Goal: Transaction & Acquisition: Subscribe to service/newsletter

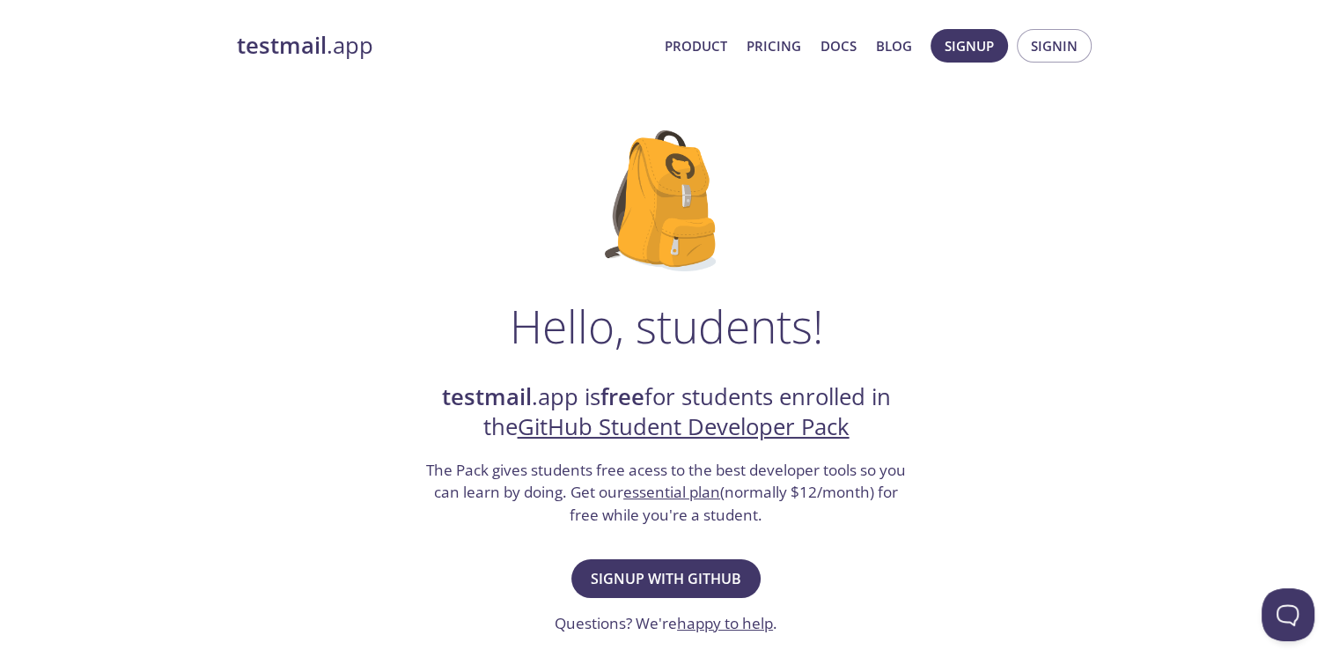
click at [708, 429] on link "GitHub Student Developer Pack" at bounding box center [684, 426] width 332 height 31
click at [717, 580] on span "Signup with GitHub" at bounding box center [666, 578] width 151 height 25
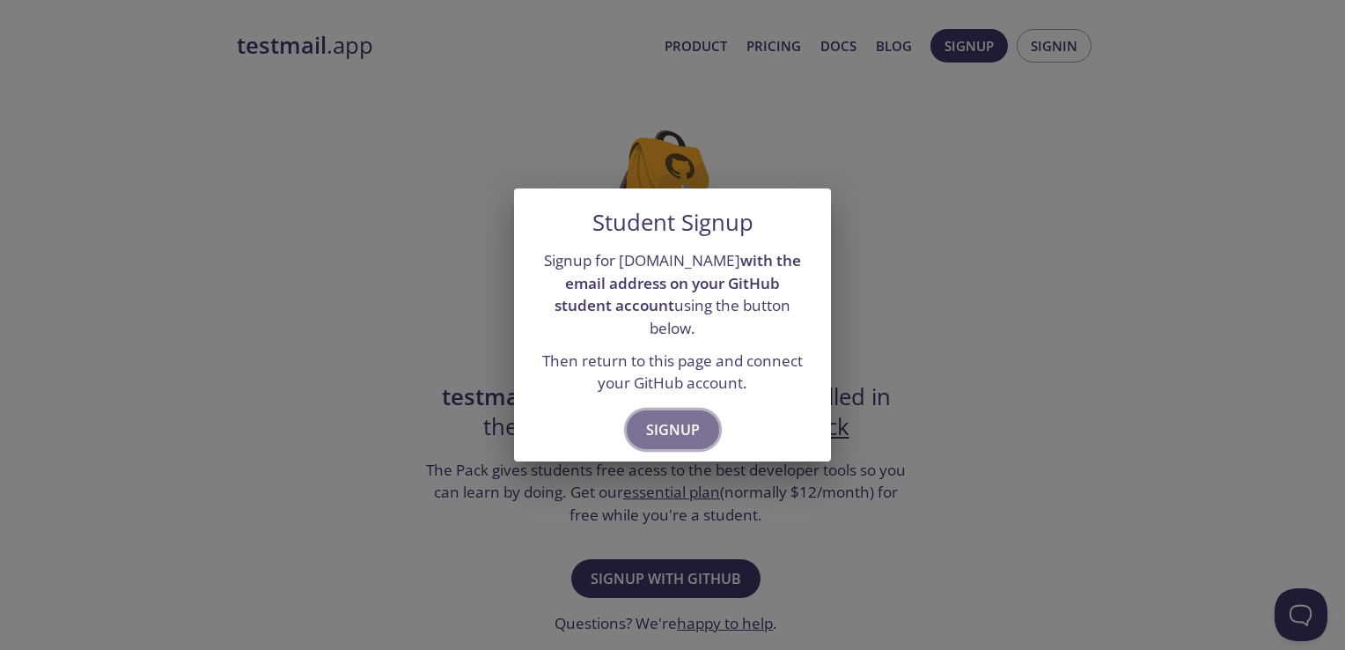
click at [666, 419] on span "Signup" at bounding box center [673, 429] width 54 height 25
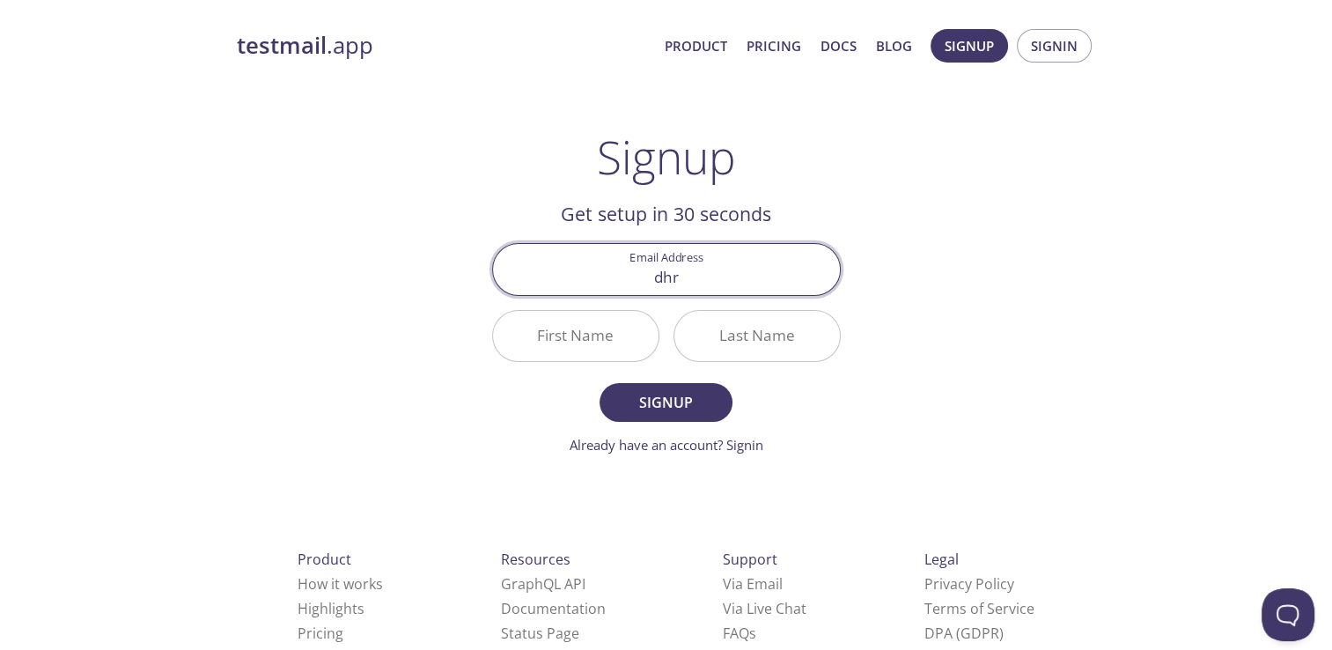
type input "[PERSON_NAME][EMAIL_ADDRESS][DOMAIN_NAME]"
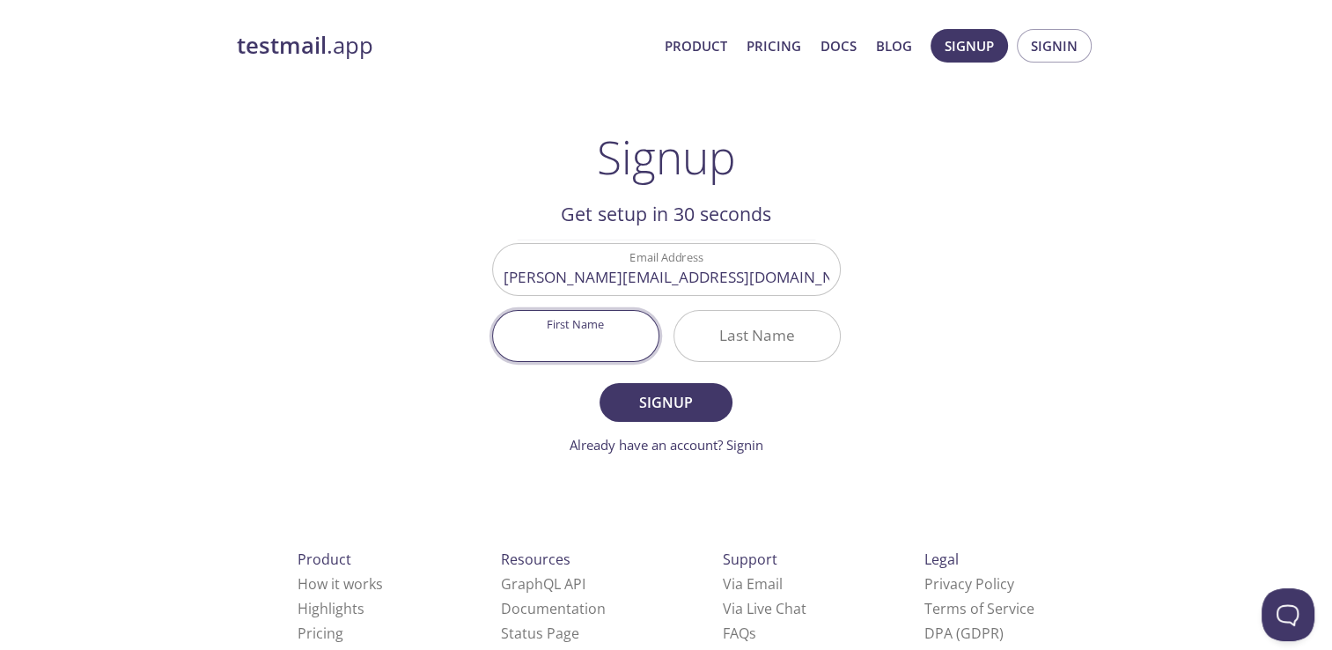
click at [600, 320] on input "First Name" at bounding box center [575, 336] width 165 height 50
type input "[PERSON_NAME]"
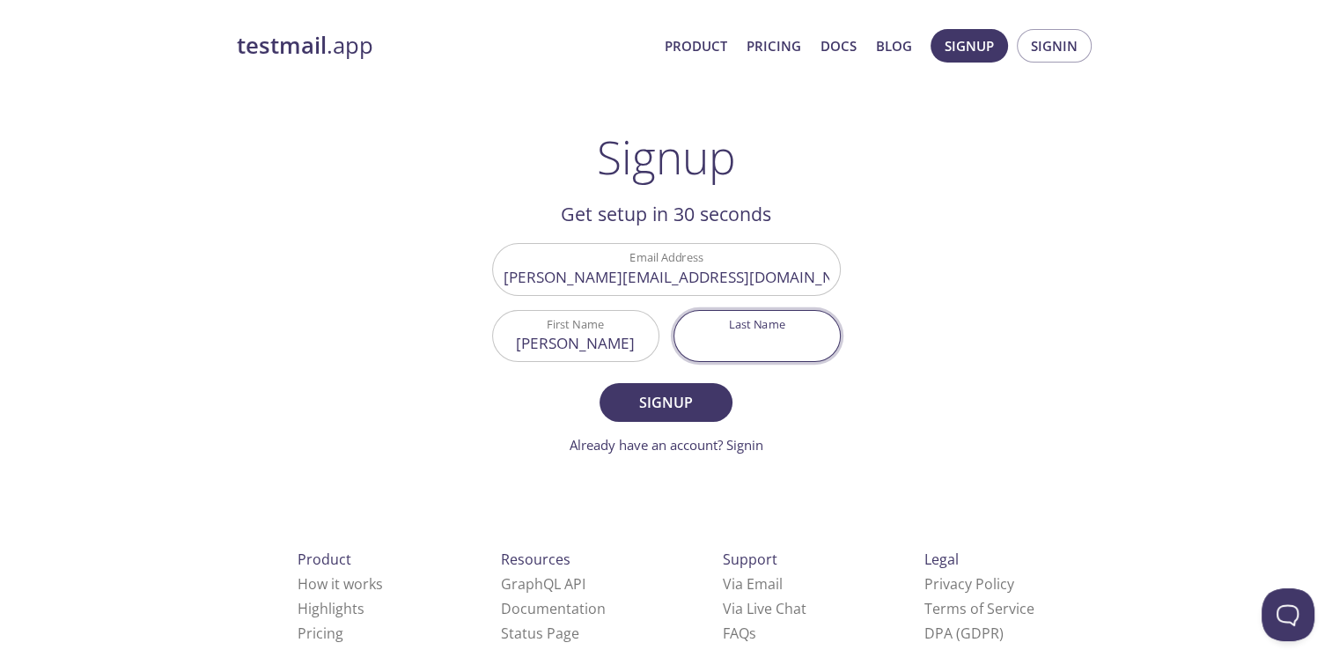
click at [689, 328] on input "Last Name" at bounding box center [756, 336] width 165 height 50
type input "[PERSON_NAME]"
click at [742, 448] on link "Already have an account? Signin" at bounding box center [667, 445] width 194 height 18
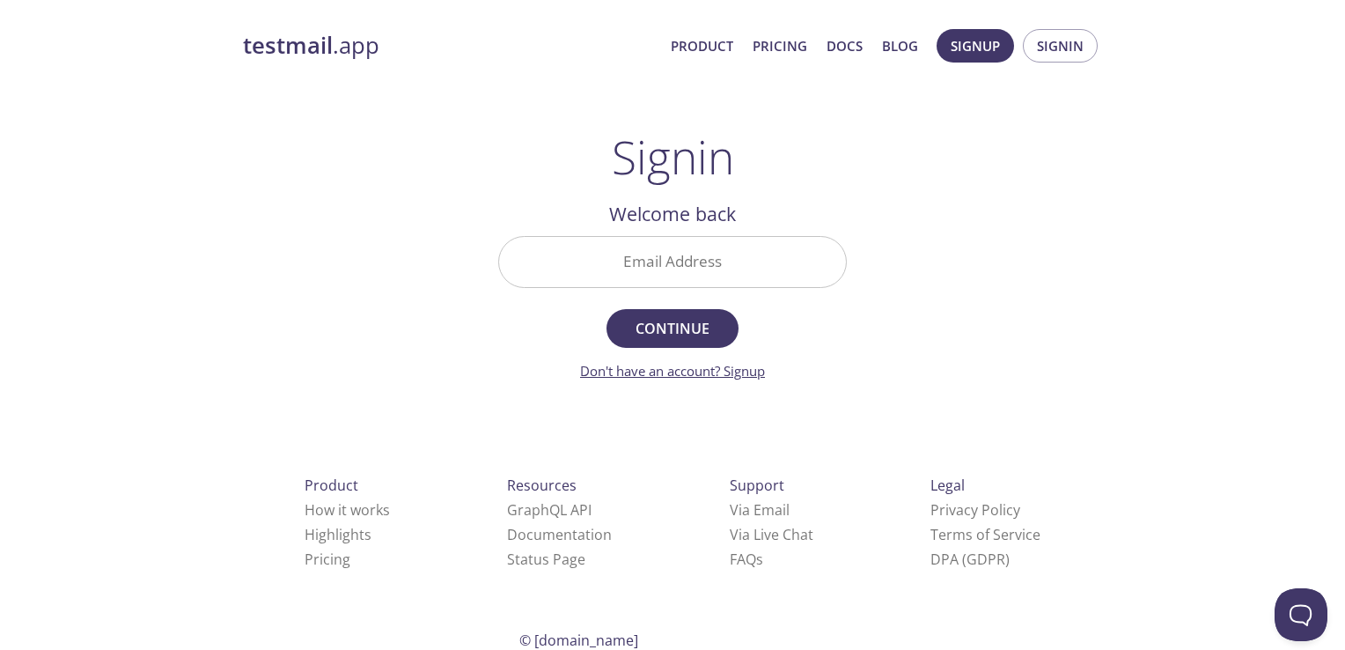
click at [729, 379] on link "Don't have an account? Signup" at bounding box center [672, 371] width 185 height 18
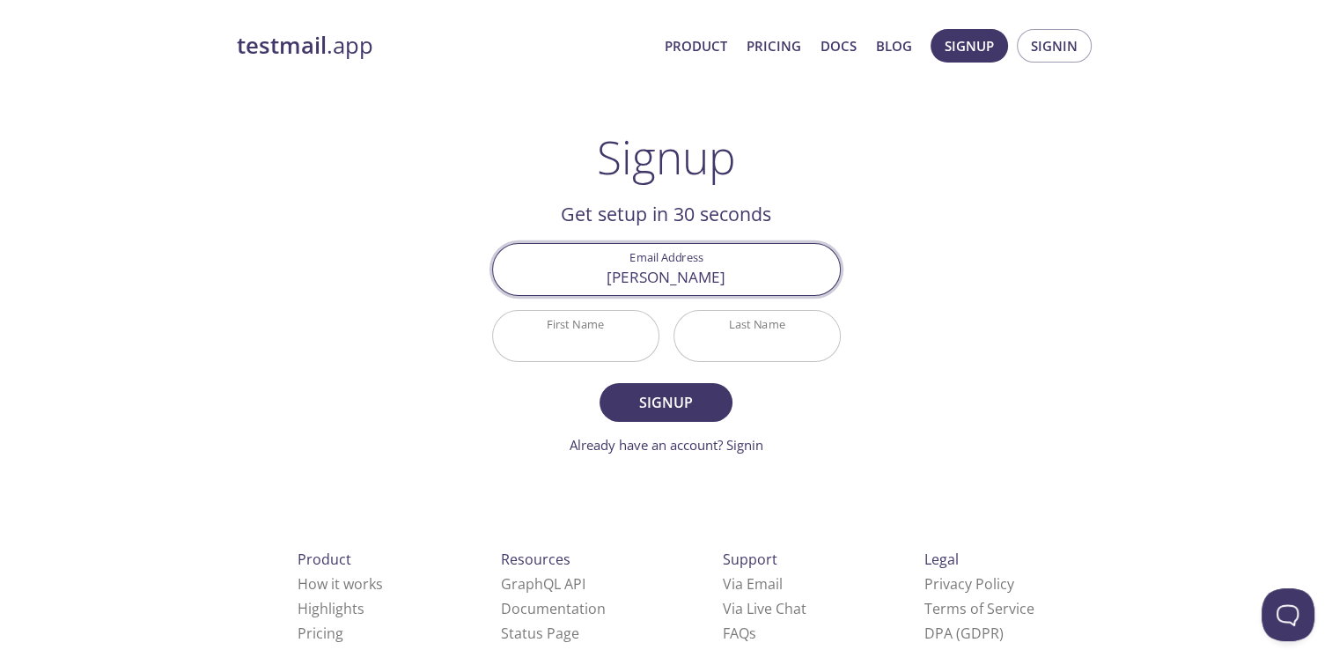
type input "[PERSON_NAME][EMAIL_ADDRESS][DOMAIN_NAME]"
type input "[PERSON_NAME]"
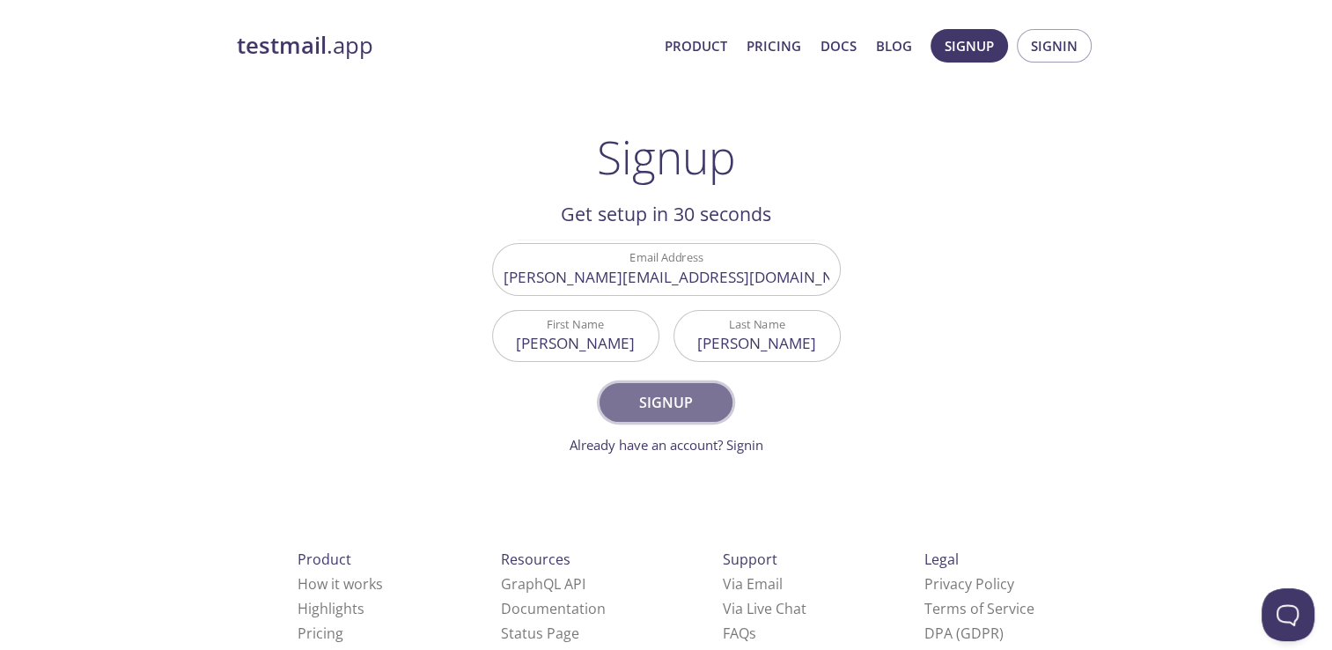
click at [659, 408] on span "Signup" at bounding box center [665, 402] width 93 height 25
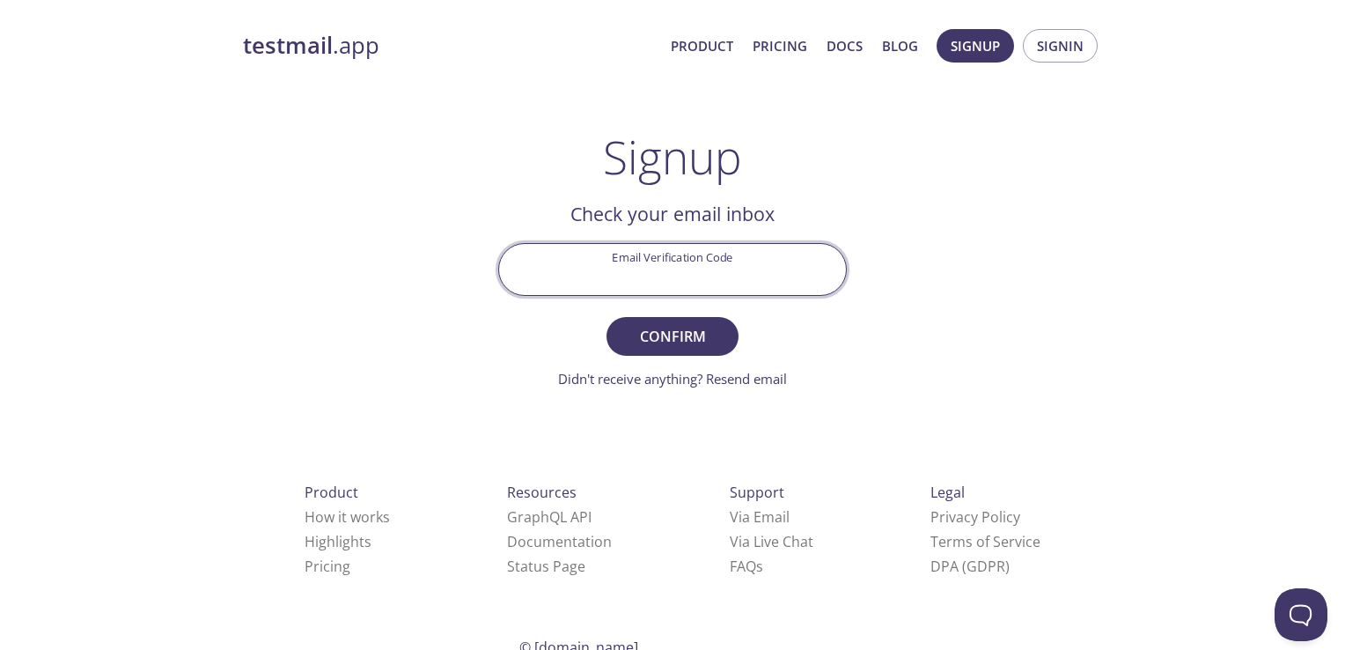
click at [609, 271] on input "Email Verification Code" at bounding box center [672, 269] width 347 height 50
type input "ZD9Z1W8"
click at [655, 328] on span "Confirm" at bounding box center [672, 336] width 93 height 25
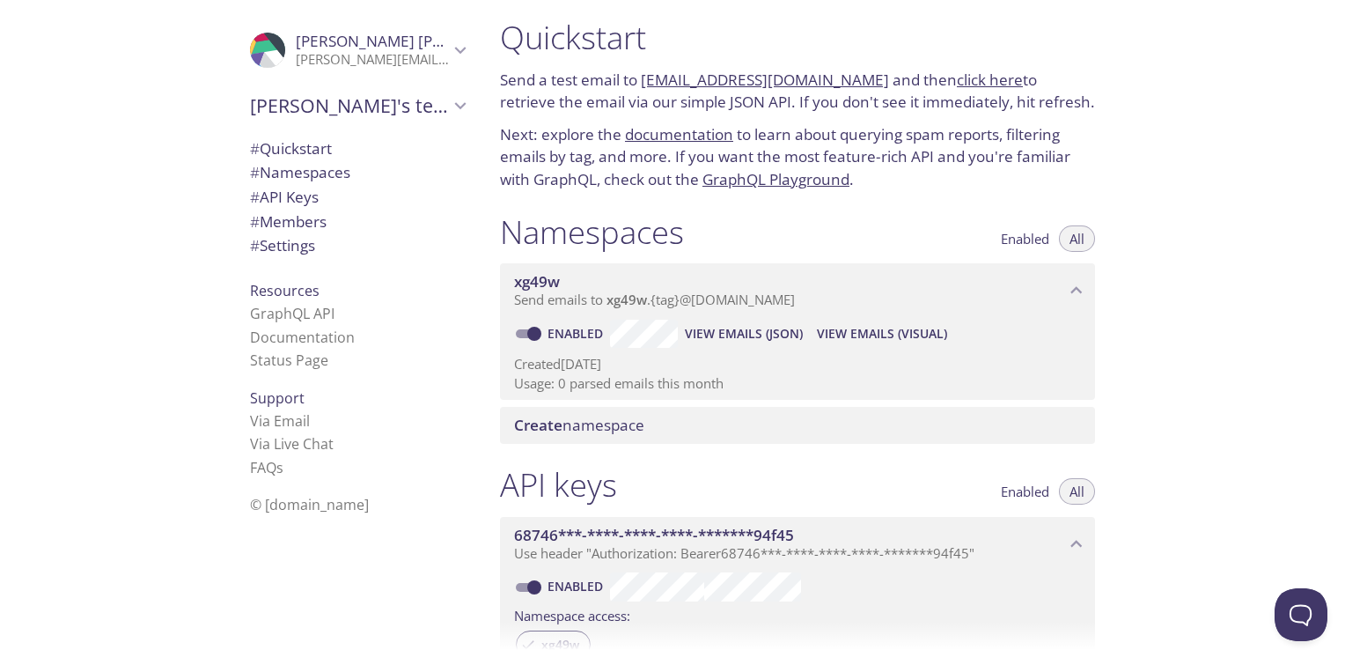
scroll to position [10, 0]
click at [369, 245] on span "# Settings" at bounding box center [357, 245] width 215 height 23
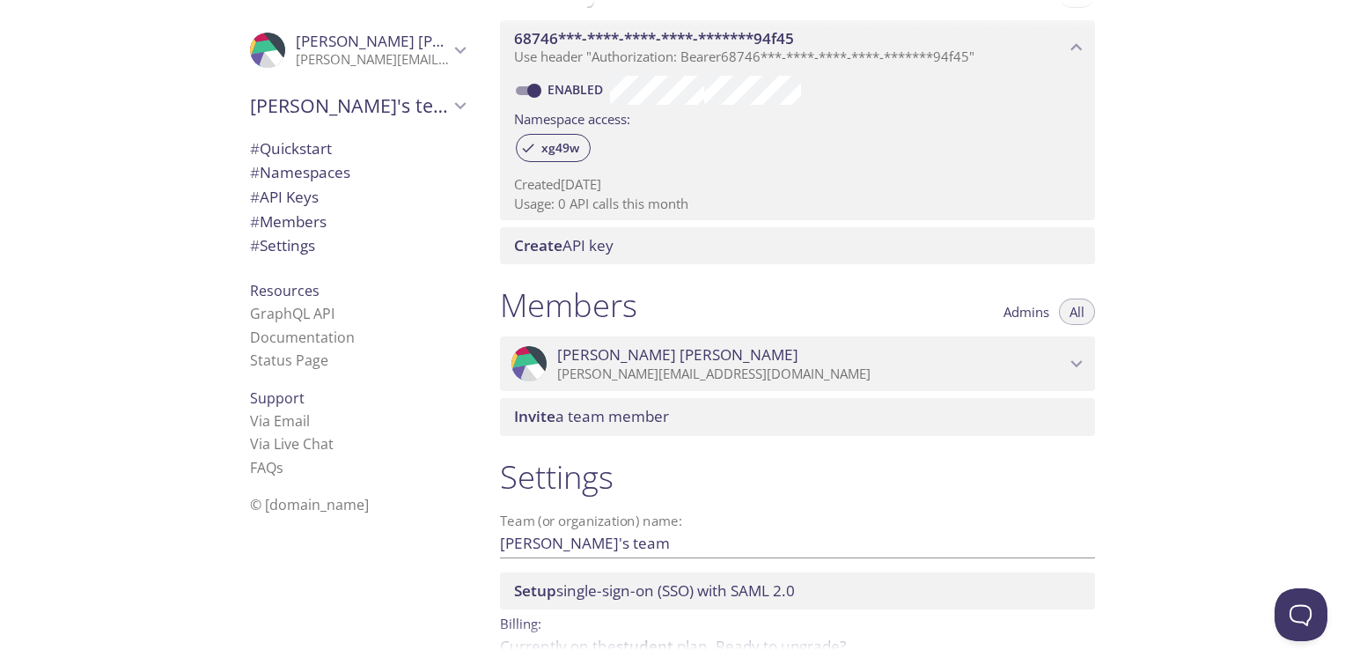
scroll to position [511, 0]
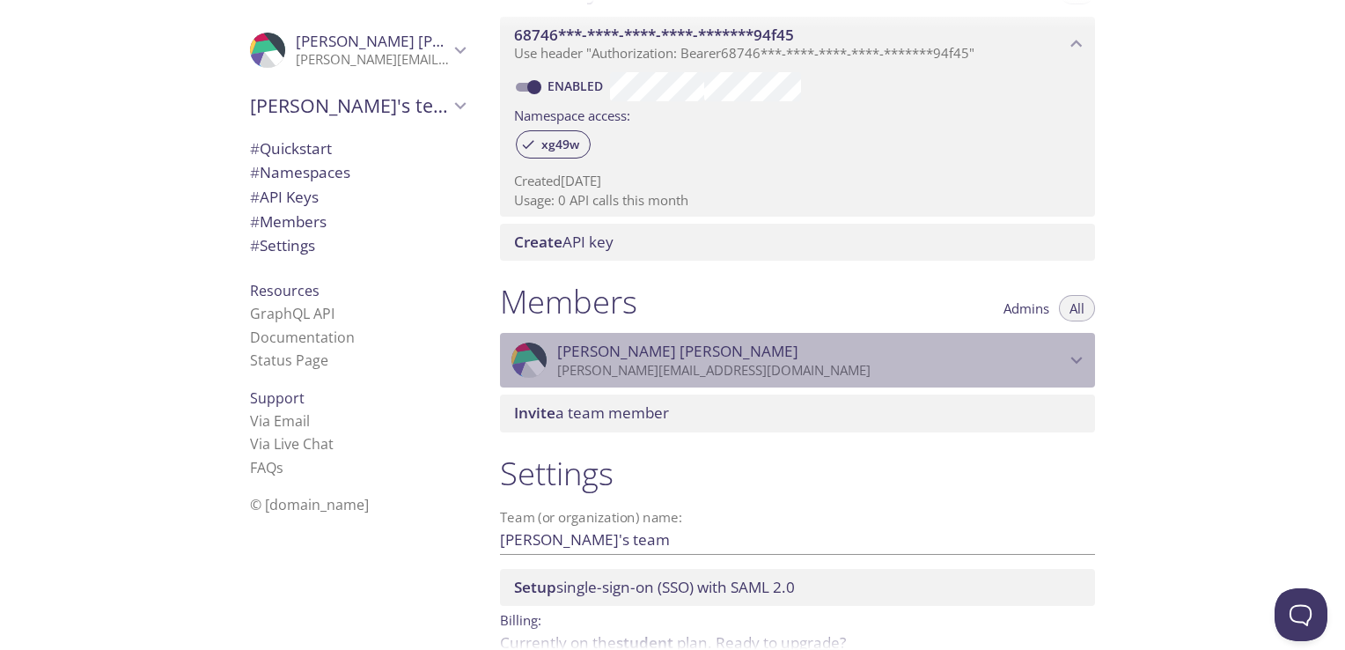
click at [1070, 358] on icon "Dhrumin Gogari" at bounding box center [1076, 360] width 23 height 23
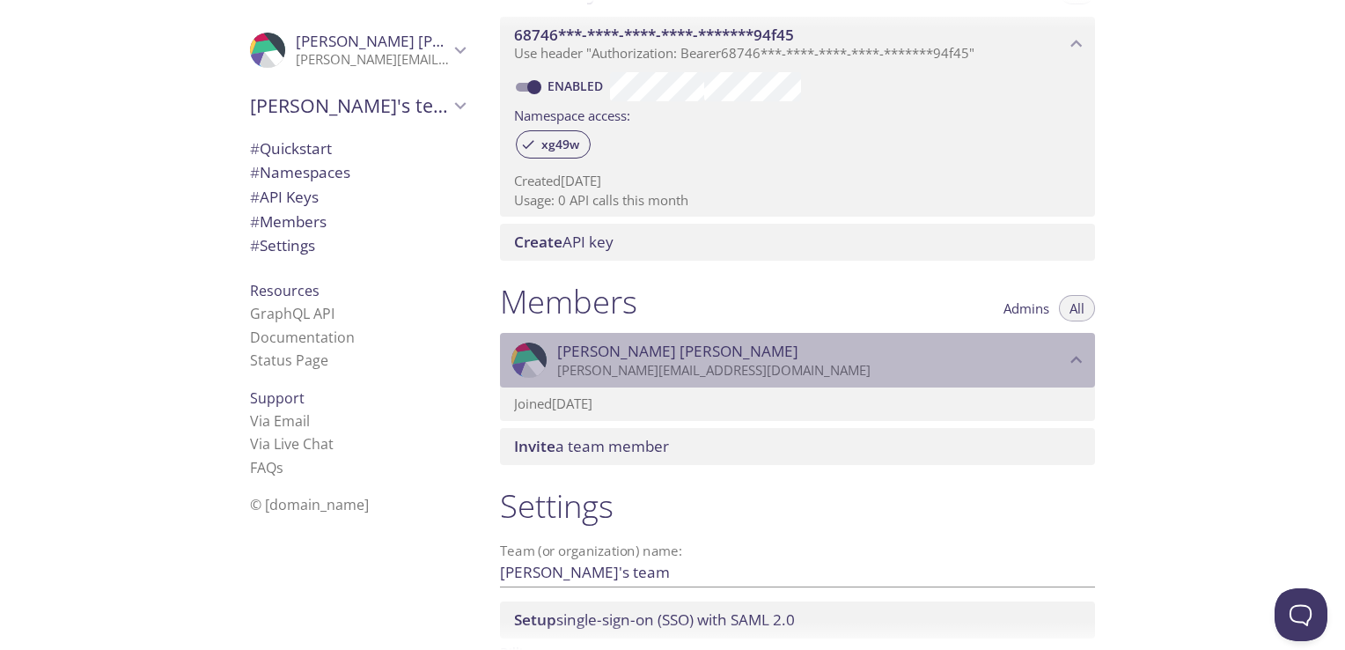
click at [1070, 358] on icon "Dhrumin Gogari" at bounding box center [1076, 360] width 23 height 23
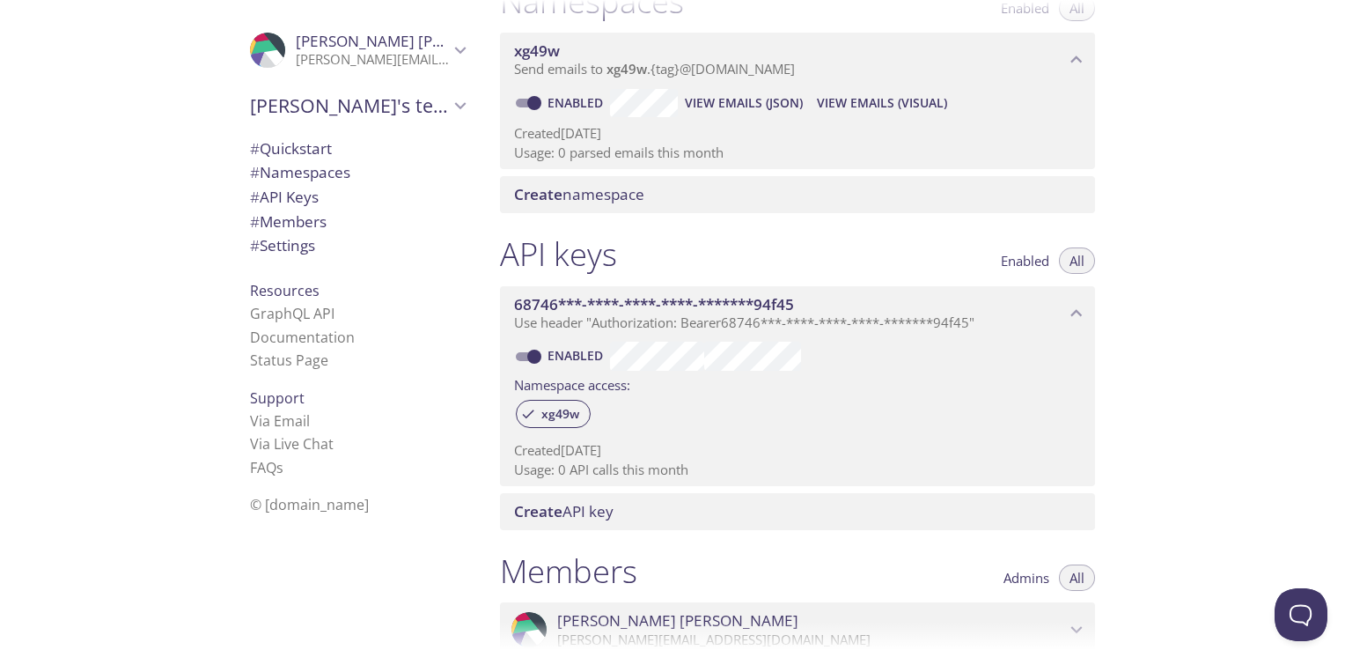
scroll to position [236, 0]
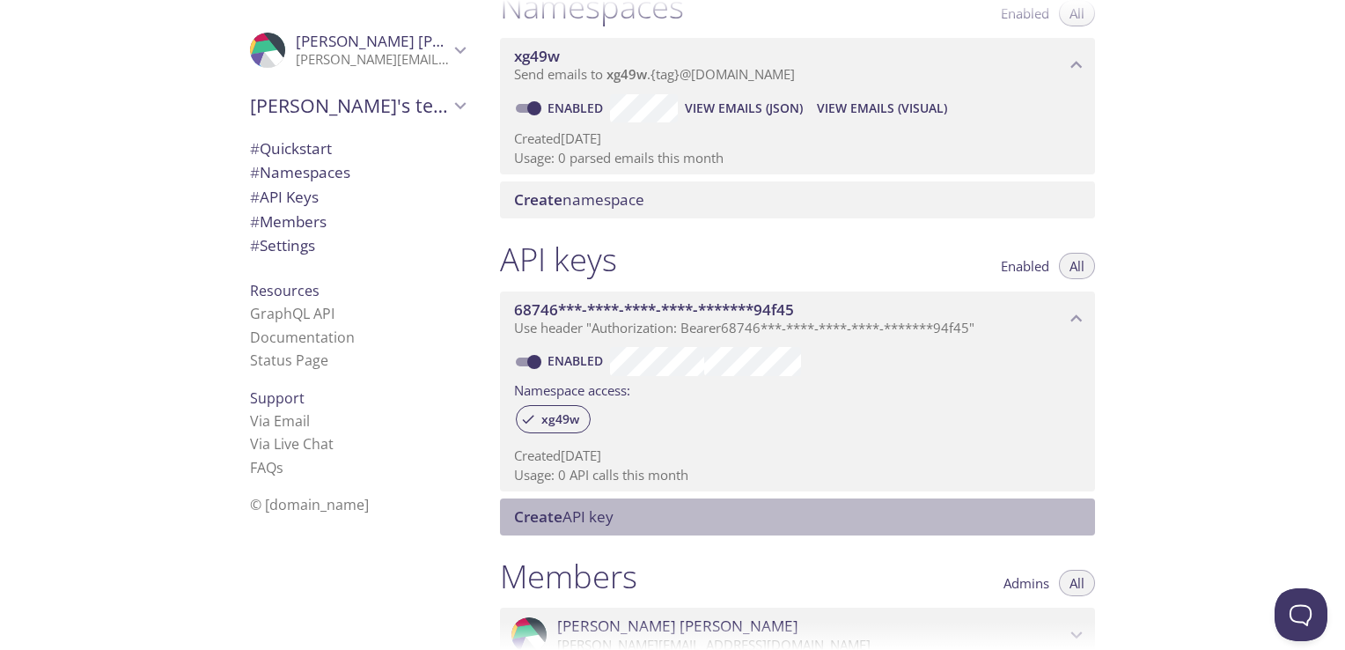
click at [587, 512] on span "Create API key" at bounding box center [563, 516] width 99 height 20
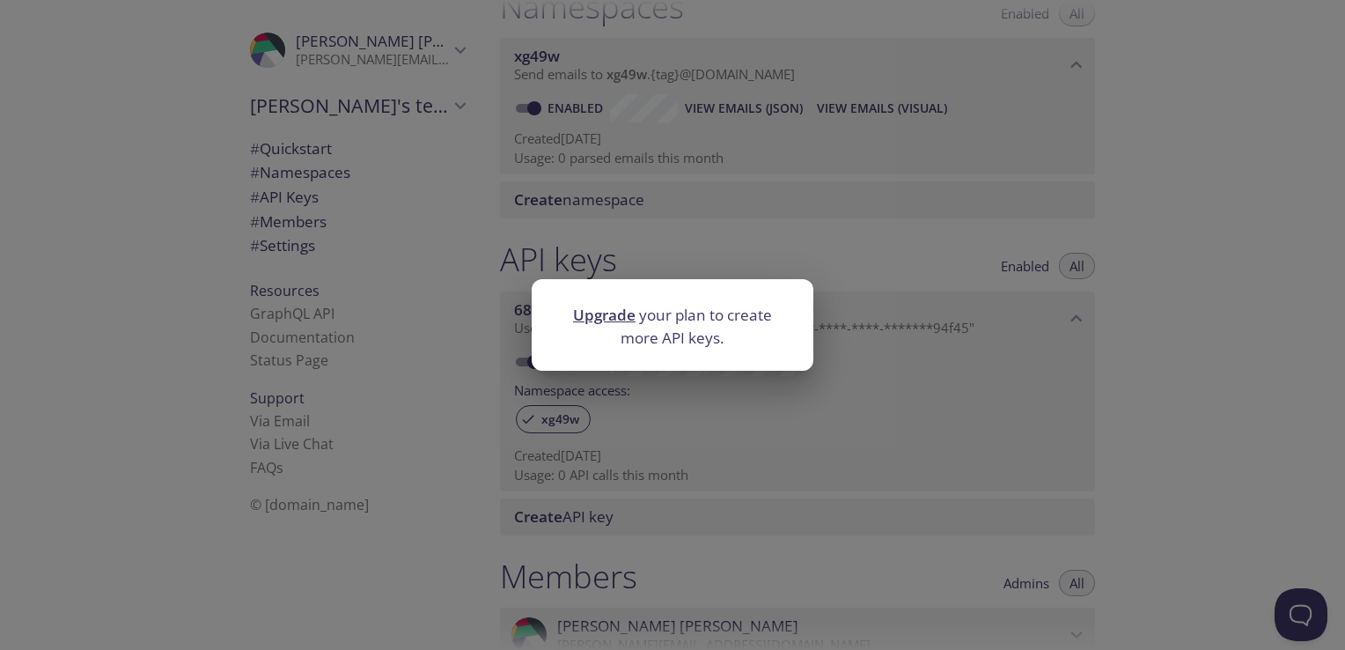
click at [761, 389] on div "Upgrade your plan to create more API keys." at bounding box center [672, 325] width 1345 height 650
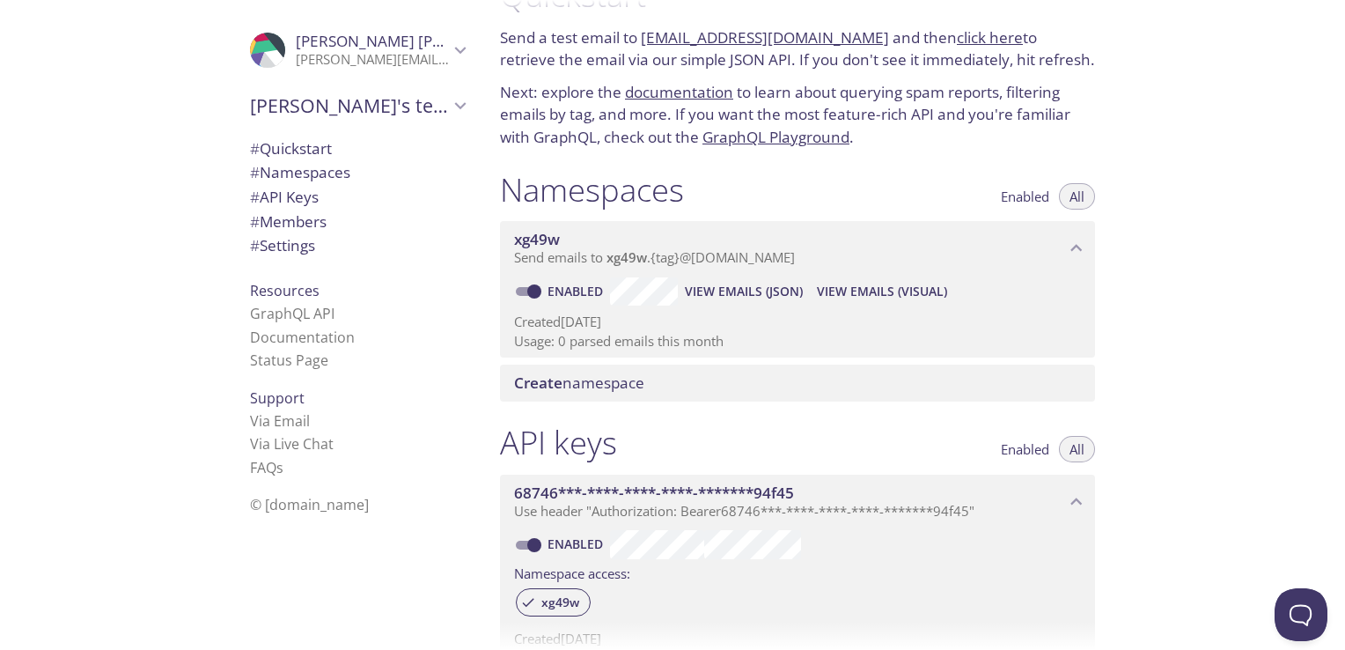
scroll to position [21, 0]
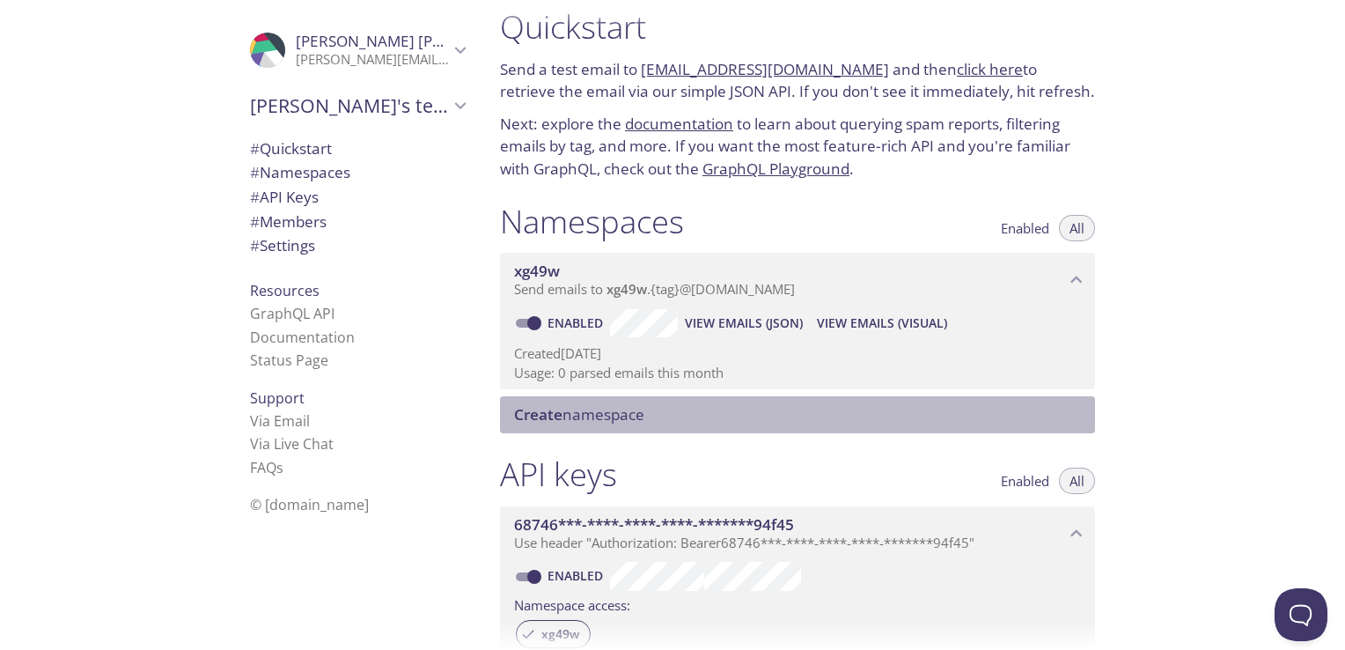
click at [697, 417] on span "Create namespace" at bounding box center [801, 414] width 574 height 19
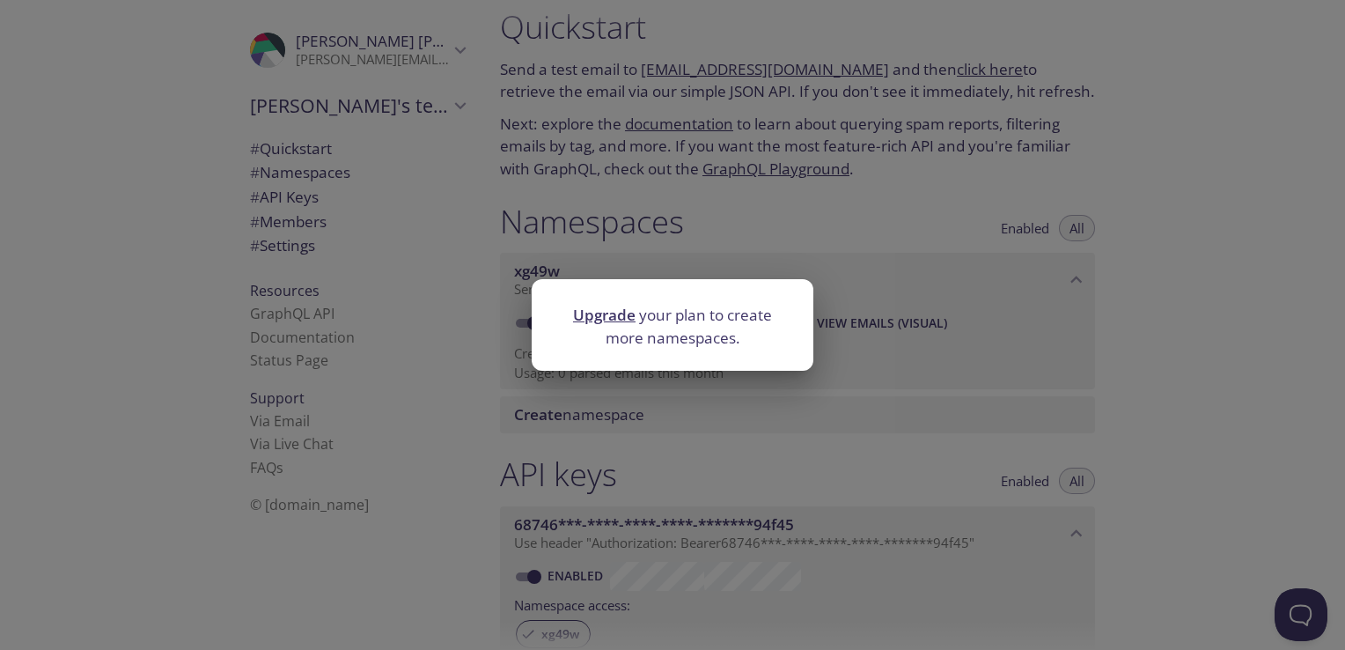
click at [697, 417] on div "Upgrade your plan to create more namespaces." at bounding box center [672, 325] width 1345 height 650
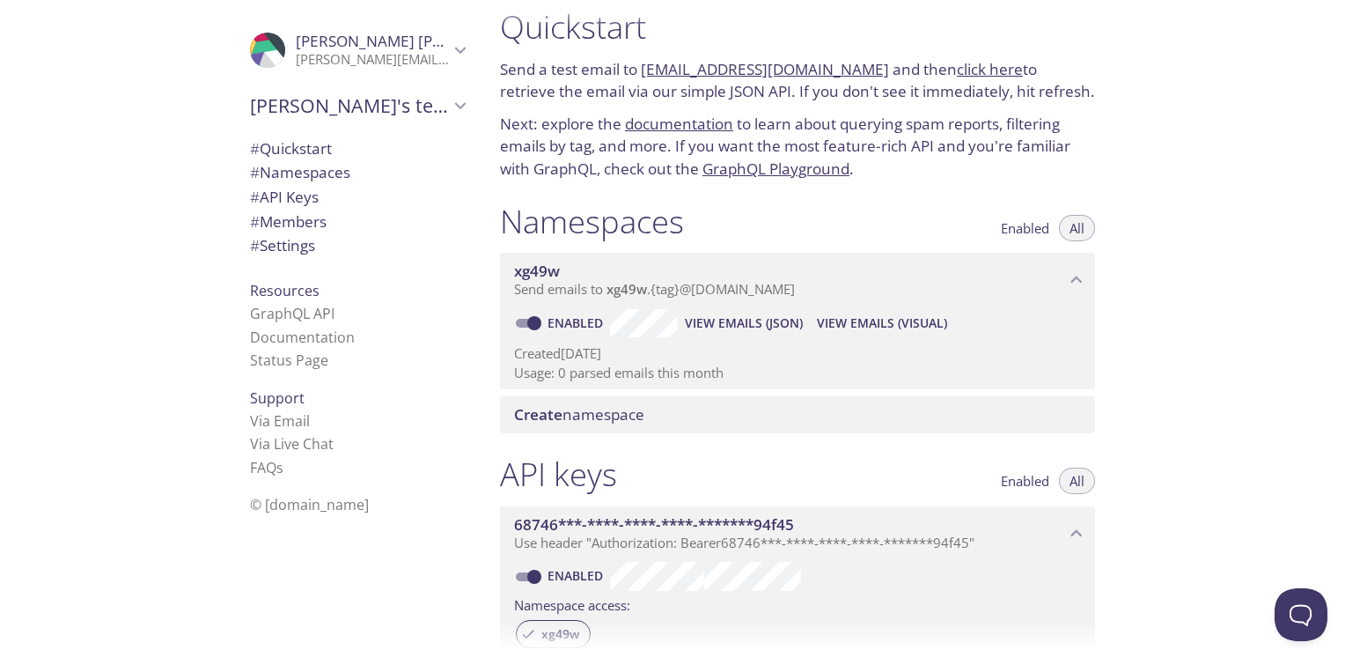
scroll to position [0, 0]
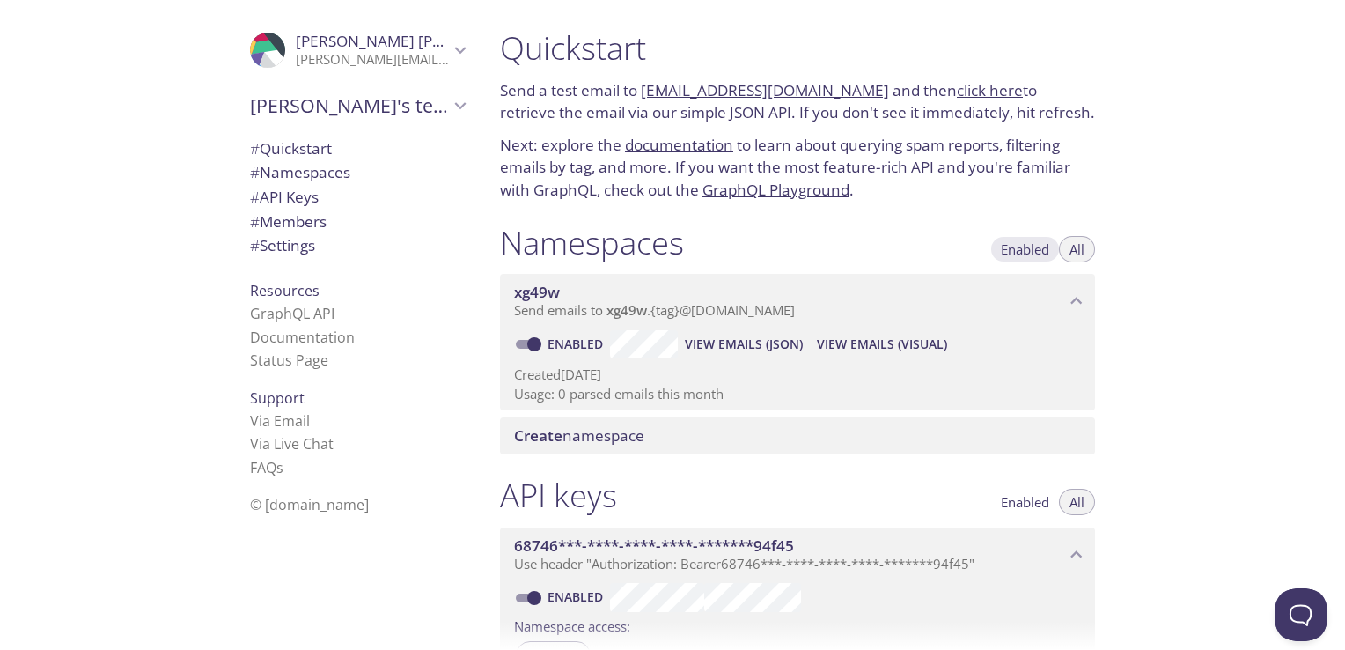
click at [1011, 249] on span "Enabled" at bounding box center [1025, 249] width 48 height 0
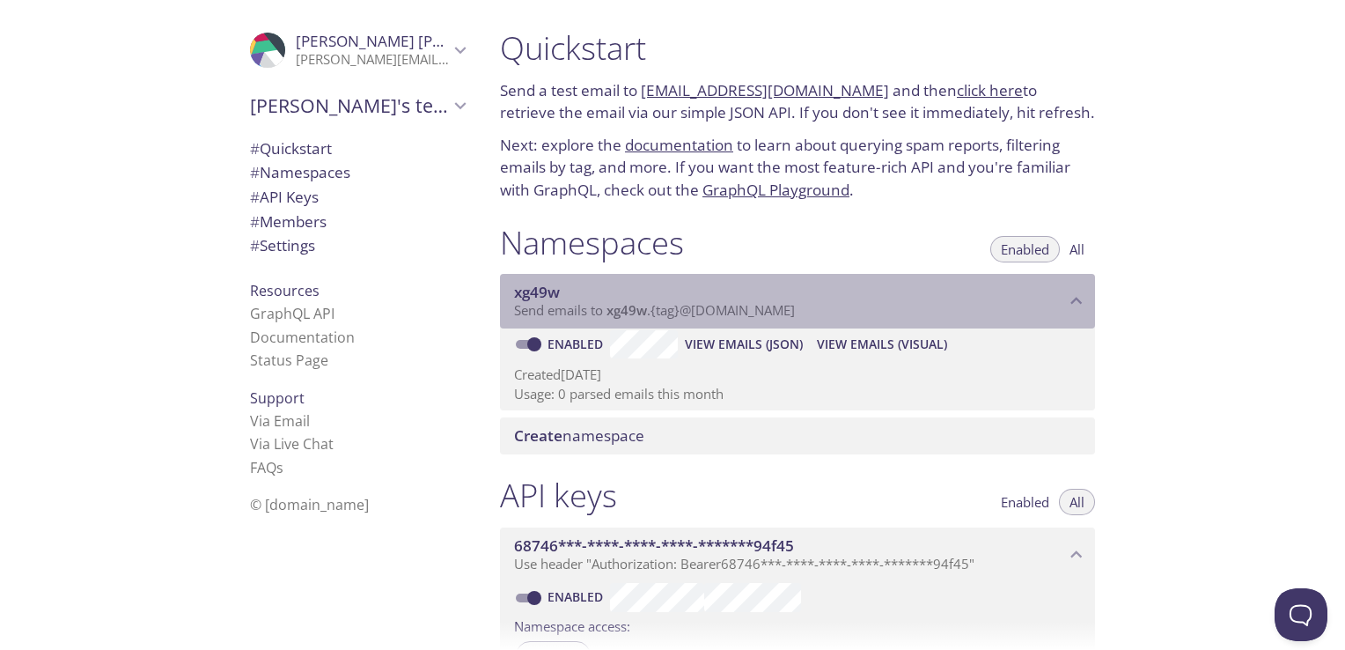
click at [706, 310] on span "Send emails to xg49w . {tag} @[DOMAIN_NAME]" at bounding box center [654, 310] width 281 height 18
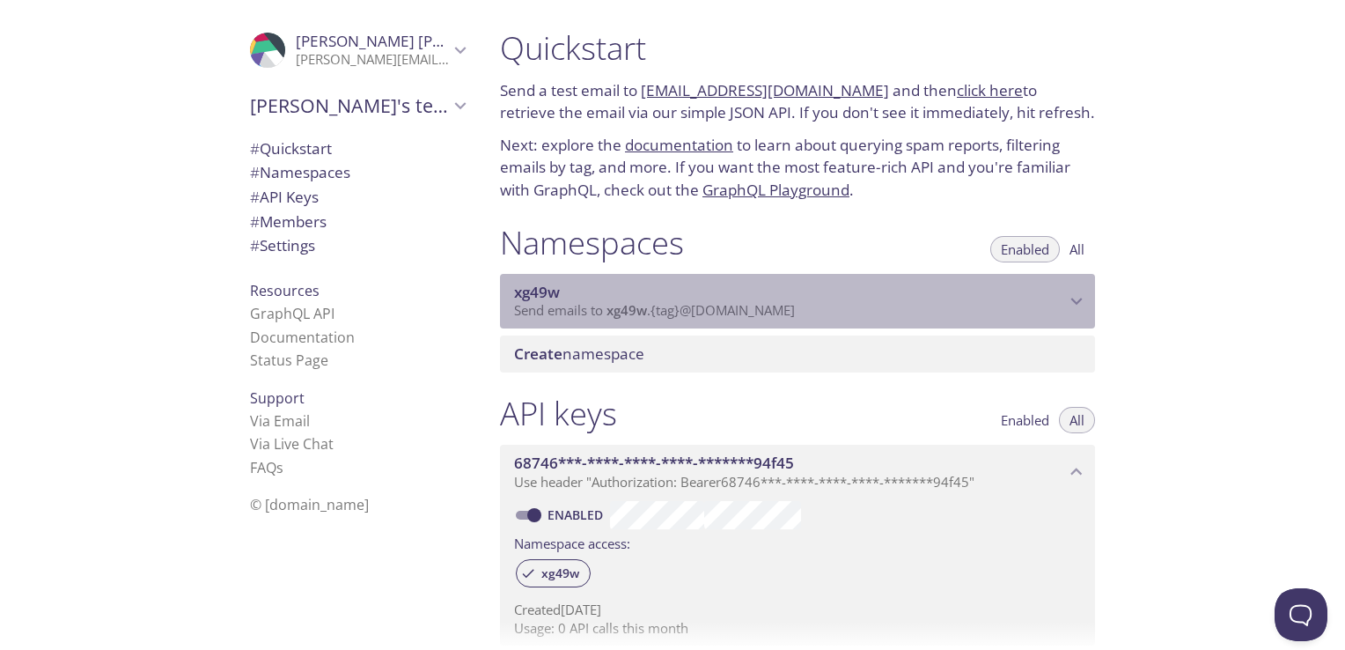
click at [706, 310] on span "Send emails to xg49w . {tag} @[DOMAIN_NAME]" at bounding box center [654, 310] width 281 height 18
